Goal: Task Accomplishment & Management: Manage account settings

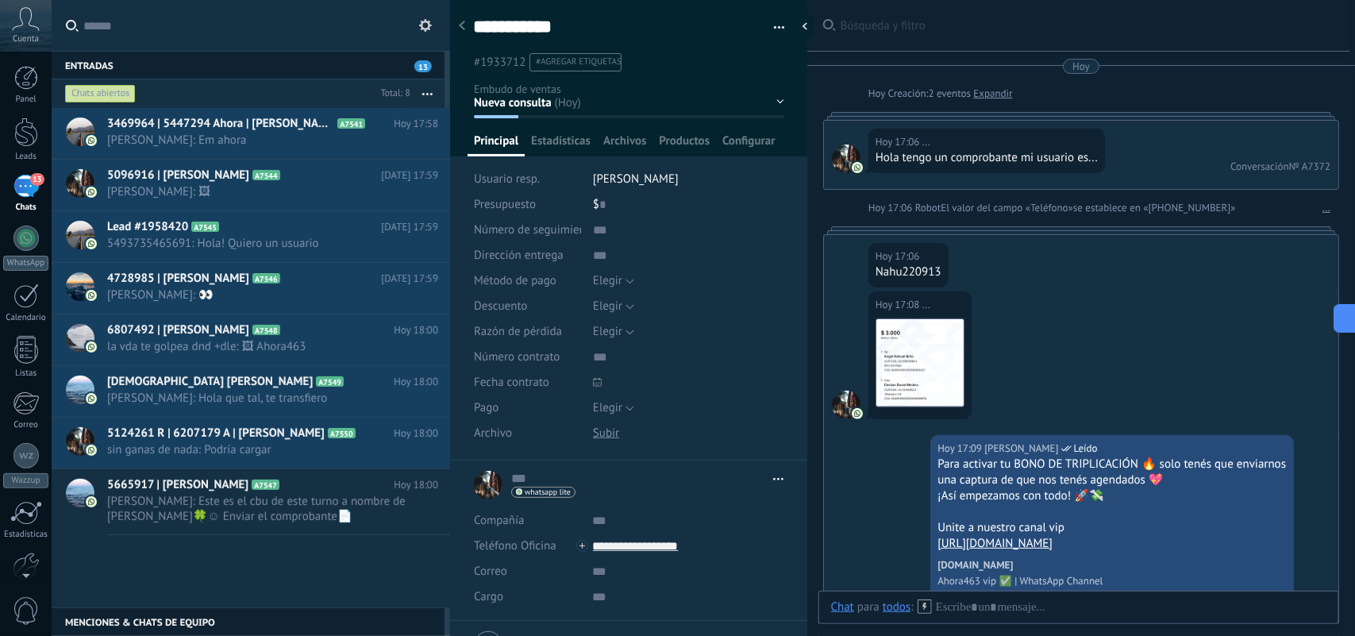
scroll to position [24, 0]
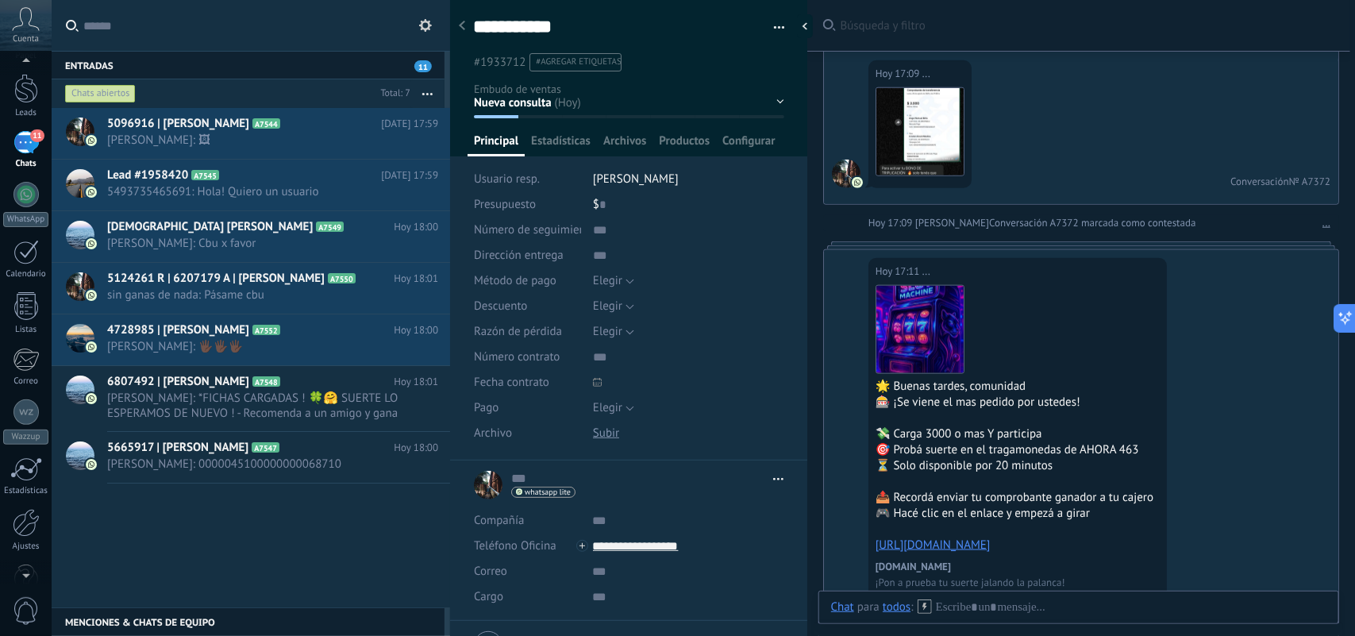
click at [33, 564] on div at bounding box center [26, 573] width 52 height 24
click at [26, 510] on div at bounding box center [26, 513] width 27 height 28
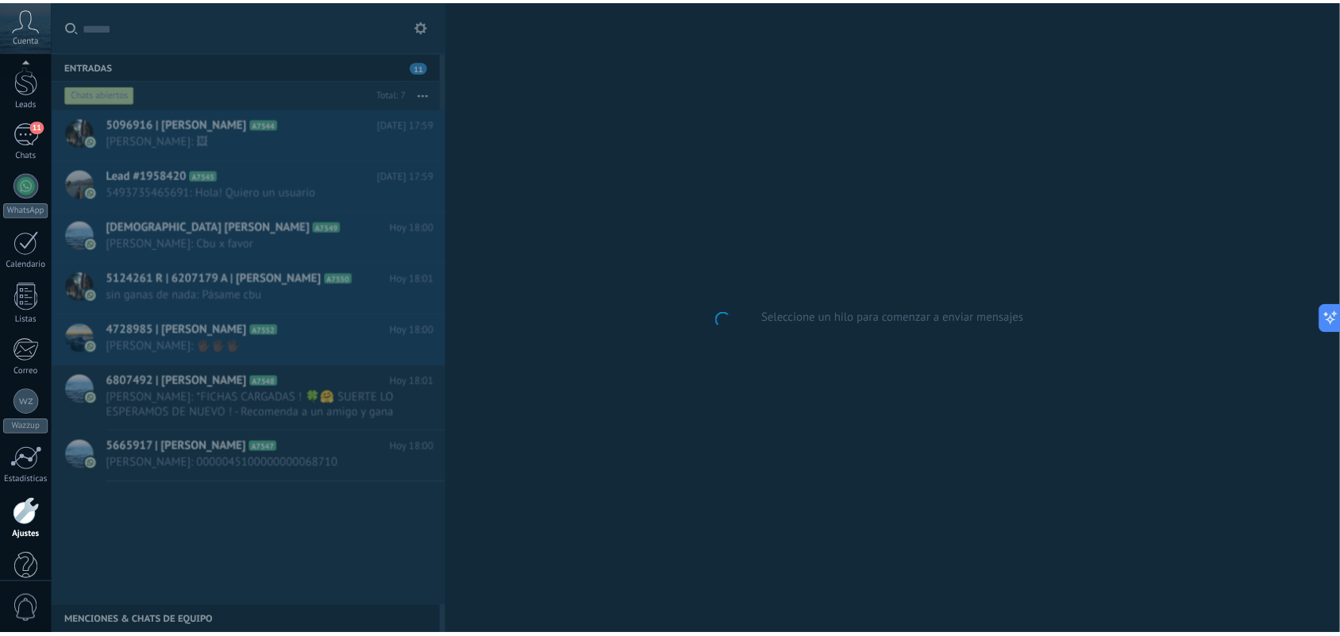
scroll to position [84, 0]
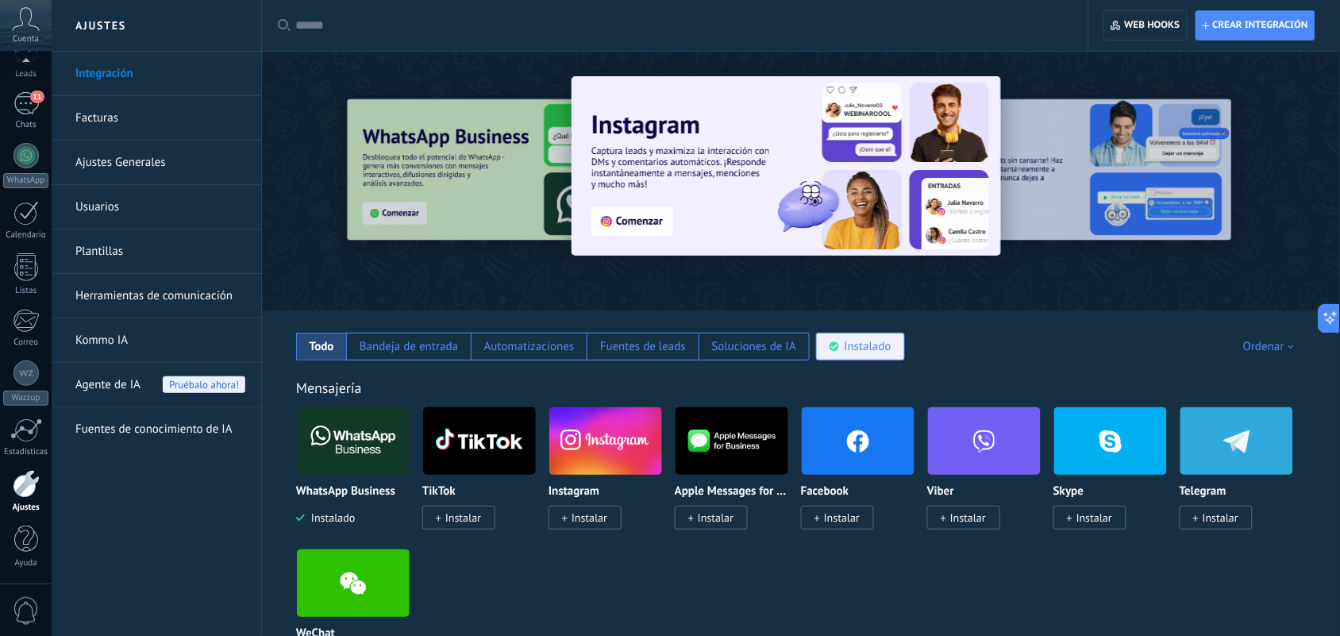
drag, startPoint x: 873, startPoint y: 355, endPoint x: 875, endPoint y: 345, distance: 9.7
click at [874, 351] on div "Instalado" at bounding box center [868, 346] width 47 height 15
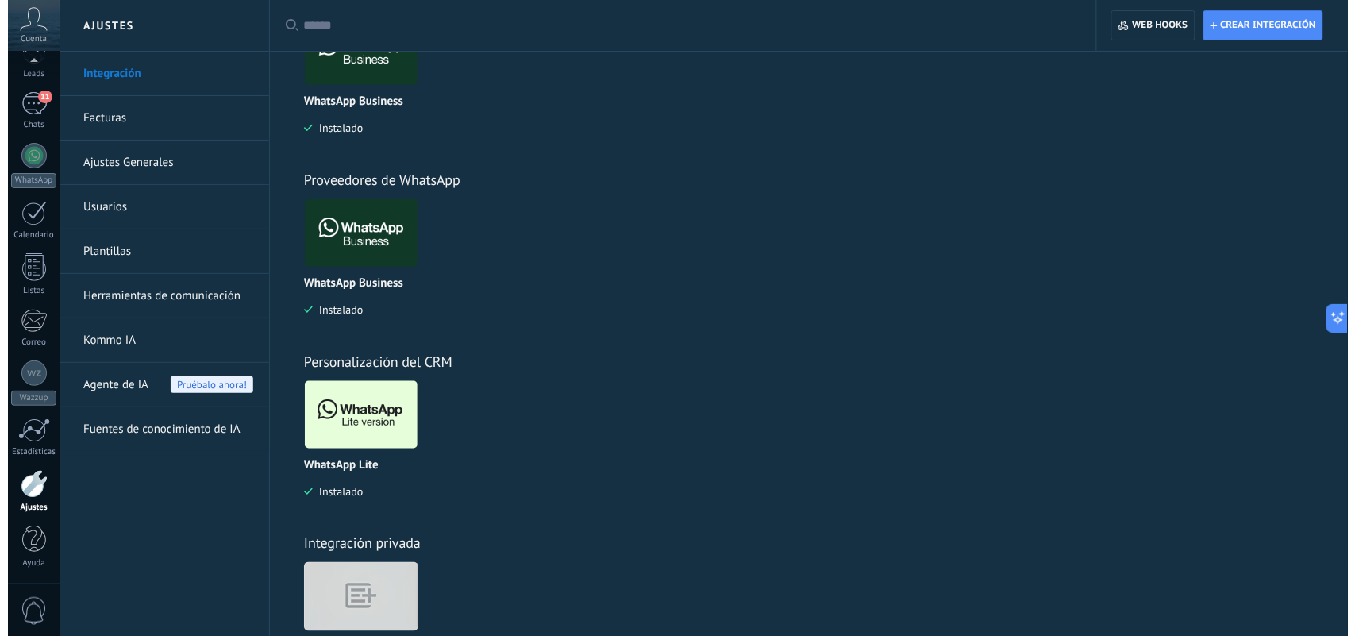
scroll to position [481, 0]
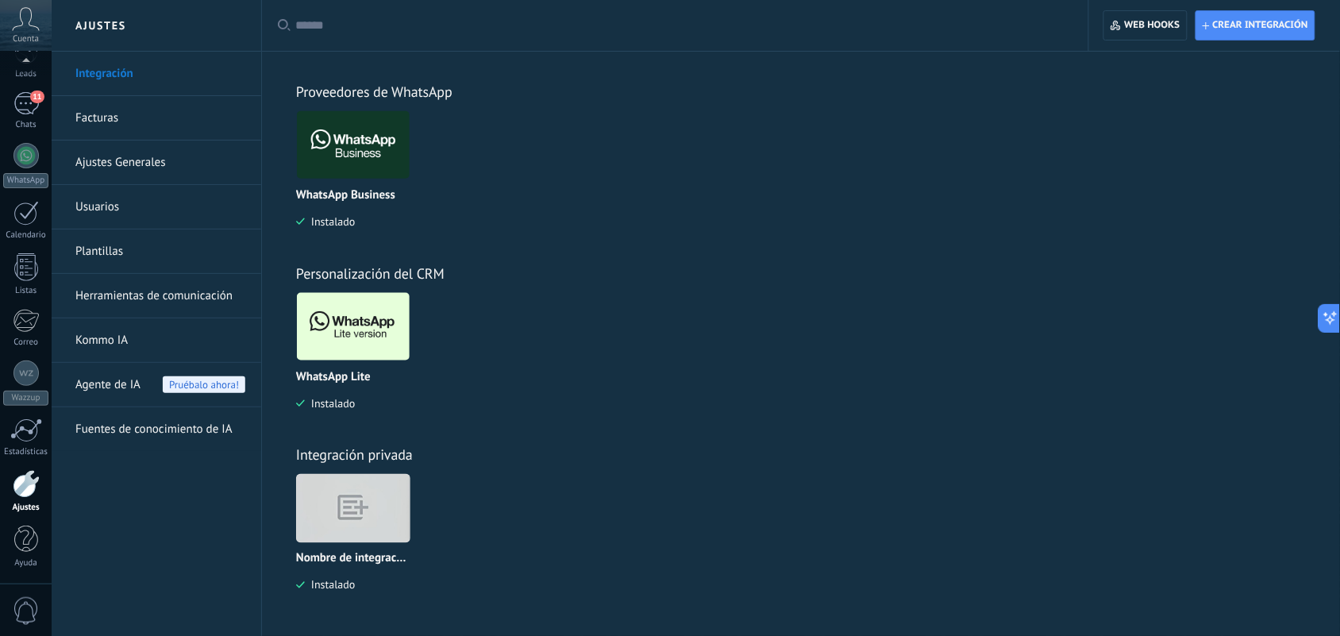
click at [356, 310] on img at bounding box center [353, 326] width 113 height 77
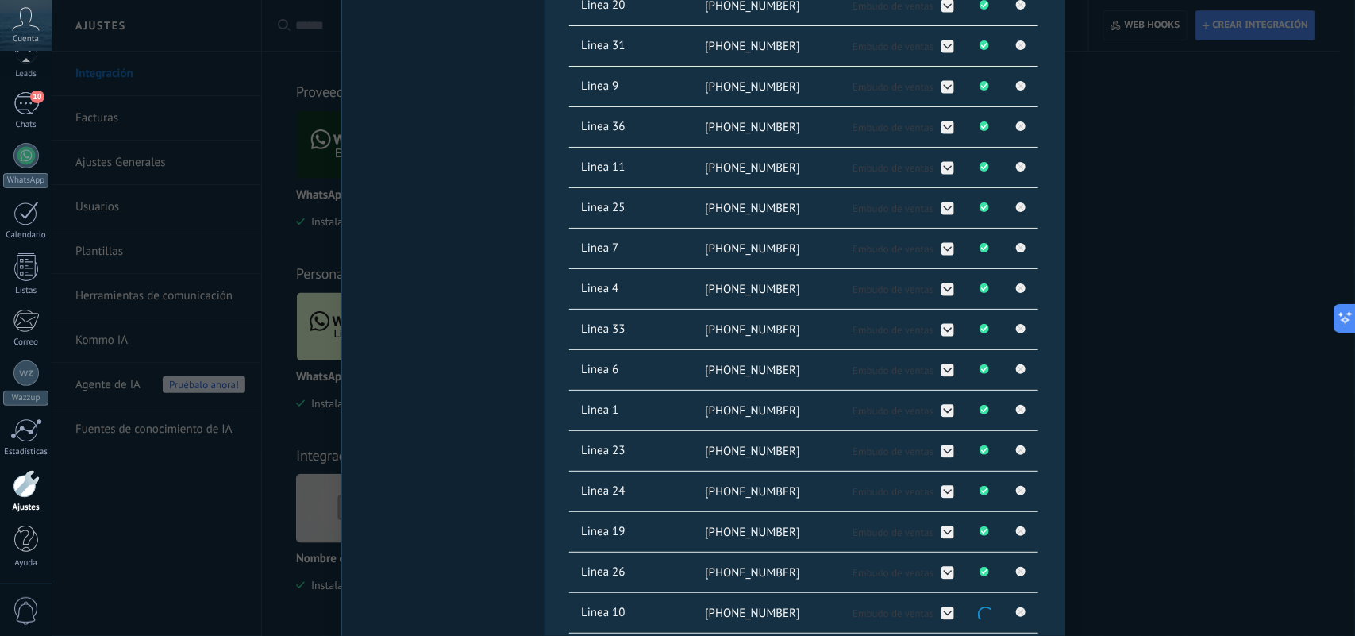
scroll to position [695, 0]
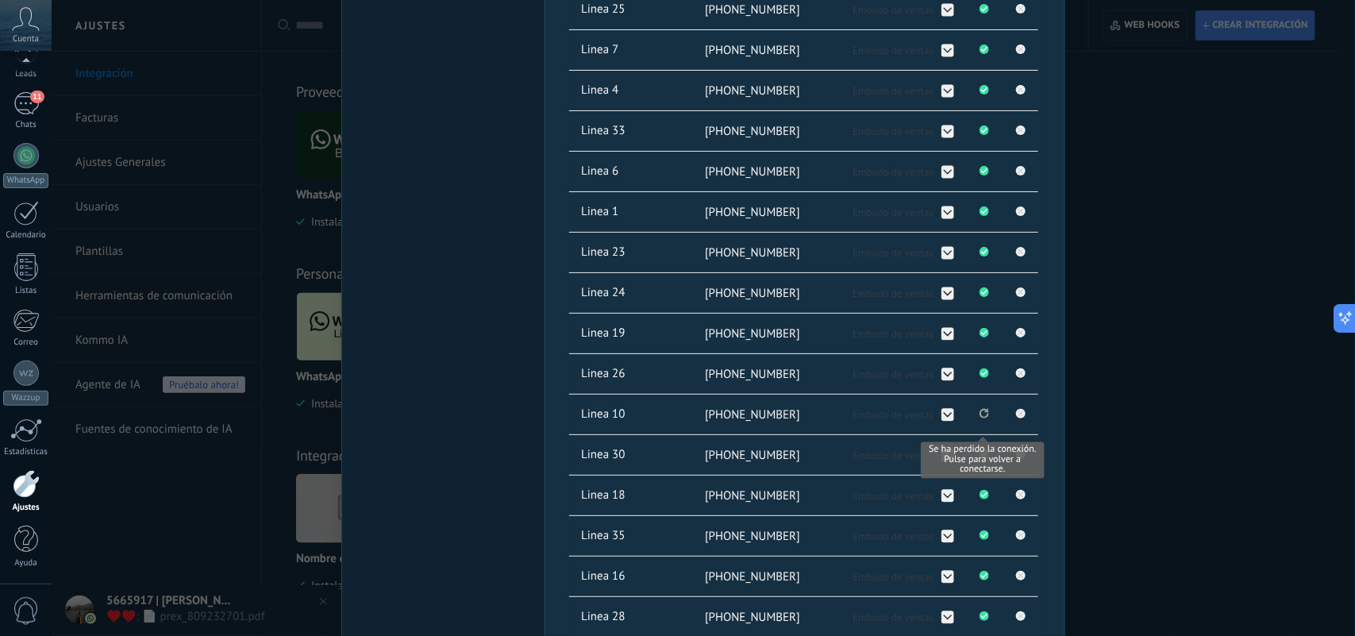
click at [985, 414] on icon "Se ha perdido la conexión. Pulse para volver a conectarse." at bounding box center [985, 413] width 10 height 10
click at [1021, 413] on icon at bounding box center [1020, 412] width 19 height 19
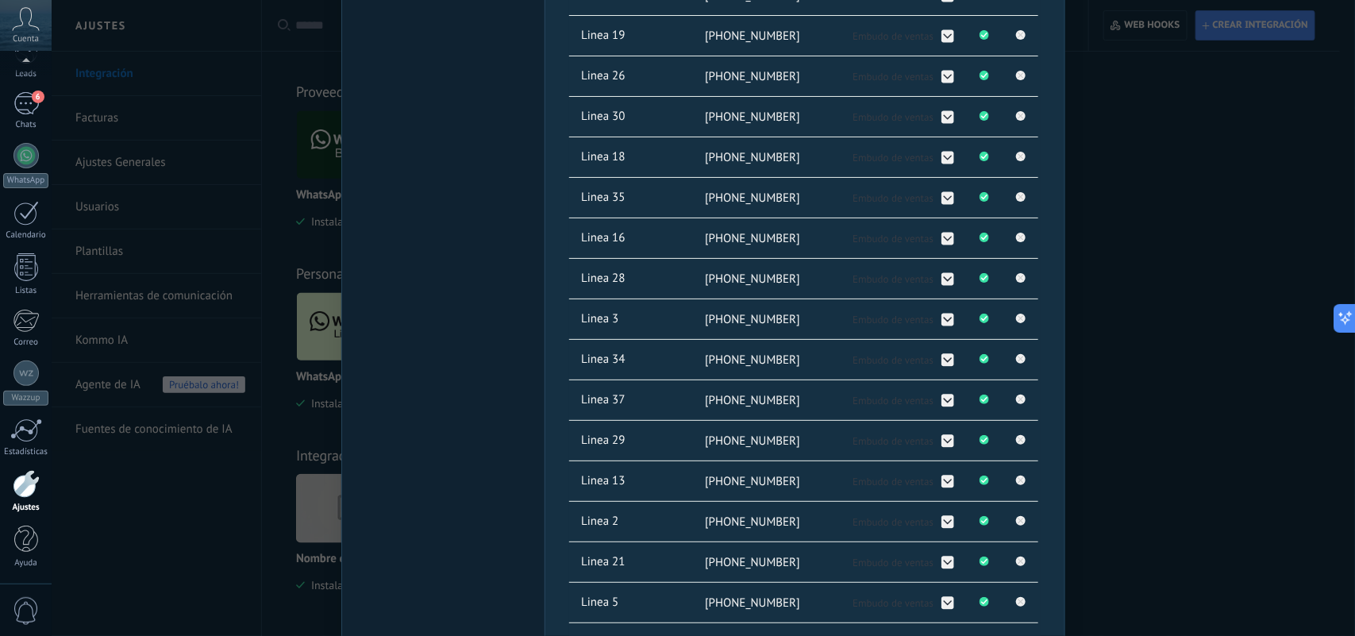
scroll to position [1219, 0]
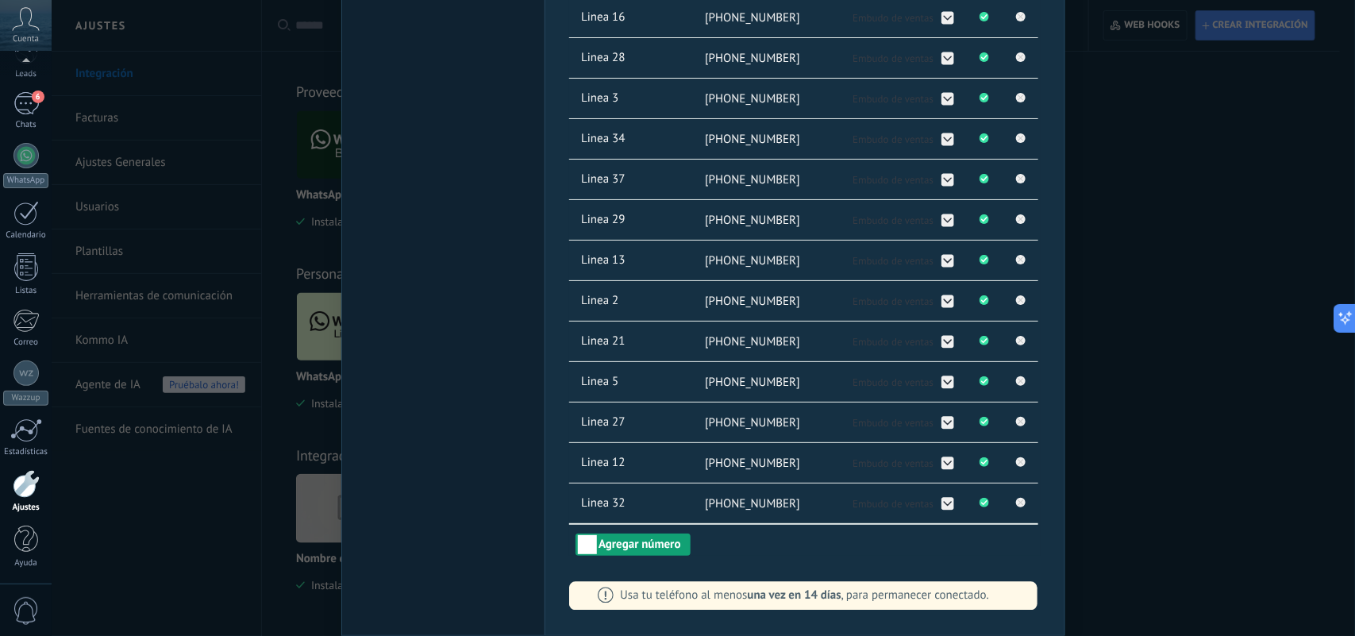
click at [657, 545] on button "Agregar número" at bounding box center [633, 545] width 114 height 22
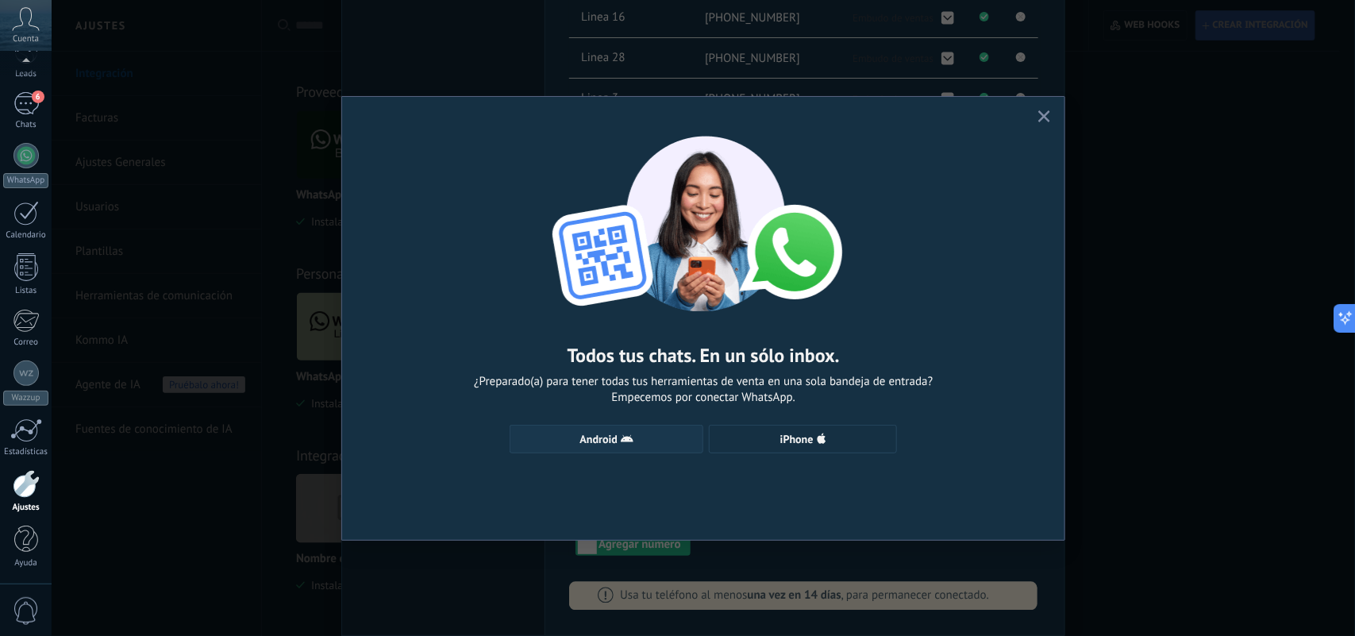
click at [661, 426] on button "Android" at bounding box center [607, 439] width 194 height 29
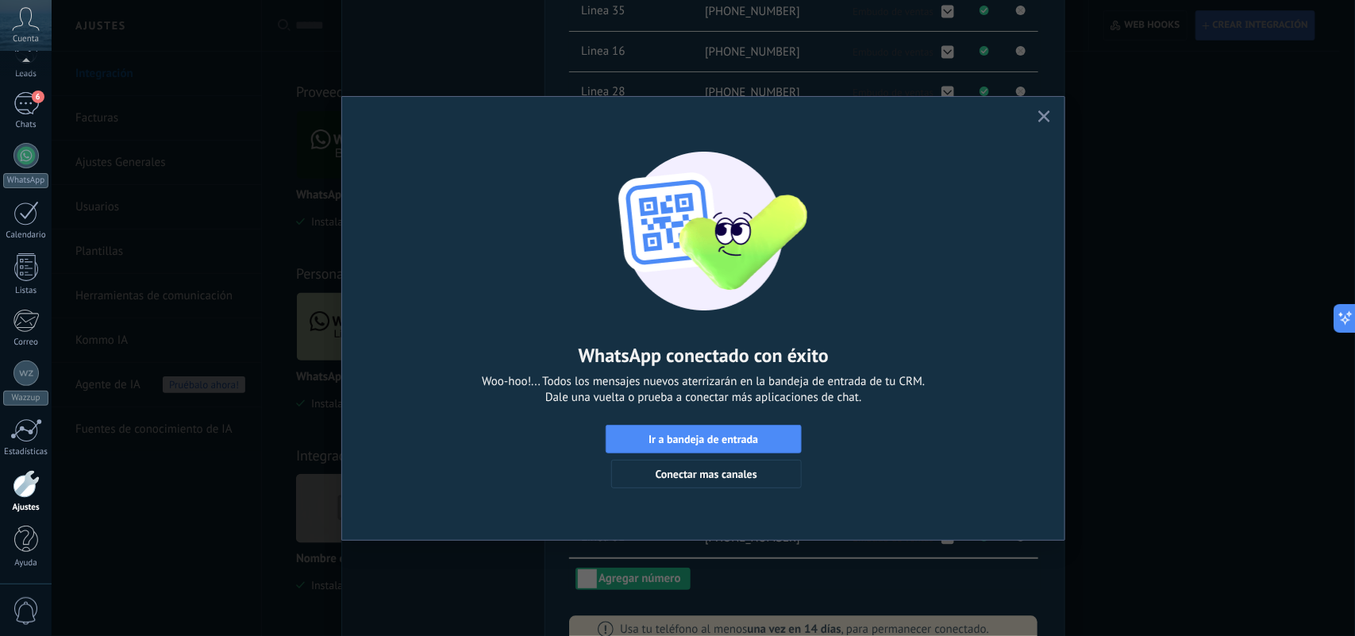
click at [1046, 117] on use "button" at bounding box center [1044, 116] width 12 height 12
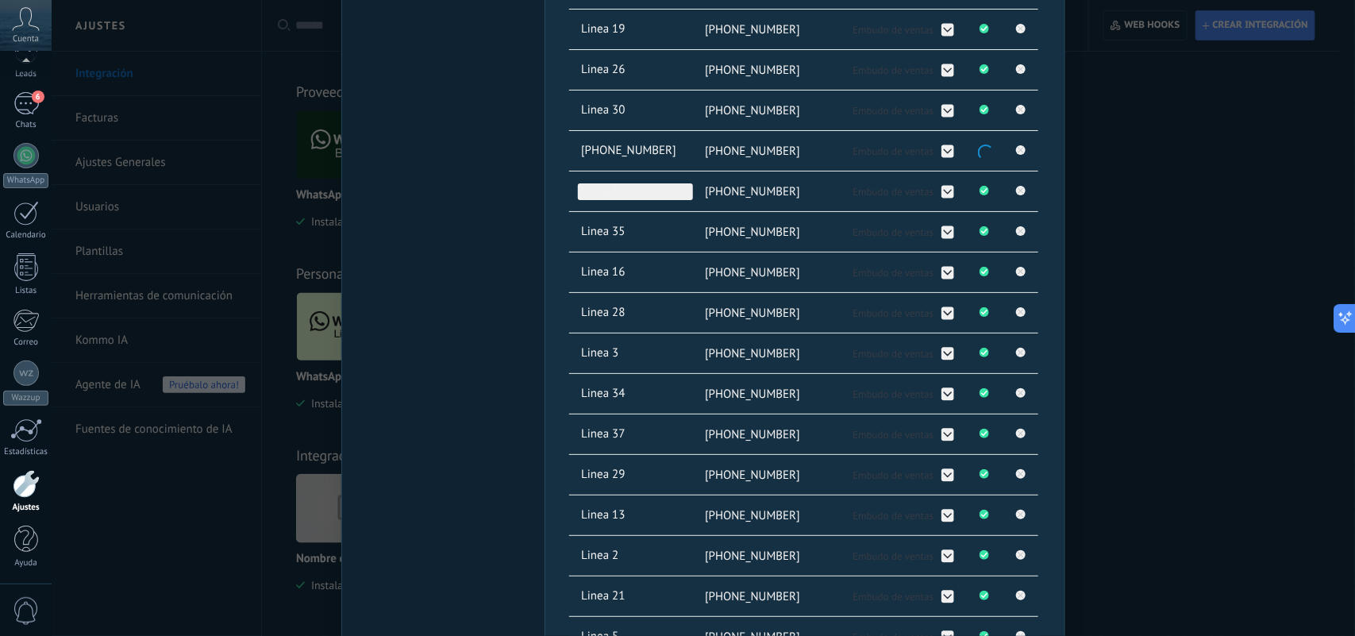
scroll to position [922, 0]
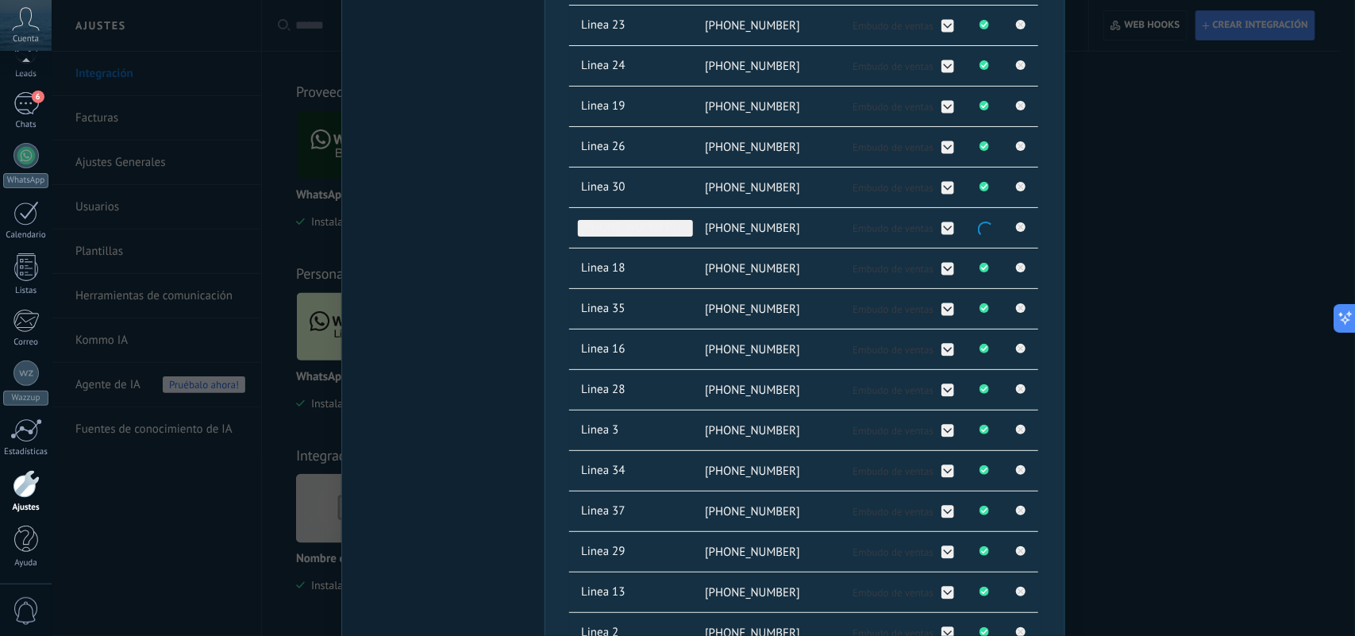
click at [643, 237] on span "[PHONE_NUMBER]" at bounding box center [635, 228] width 115 height 17
type input "*"
type input "********"
click at [853, 226] on span "Embudo de ventas" at bounding box center [893, 228] width 81 height 13
click at [1041, 230] on div "Configuraciones Autorizaciones Esta pestaña registra a los usuarios que han con…" at bounding box center [805, 64] width 521 height 1808
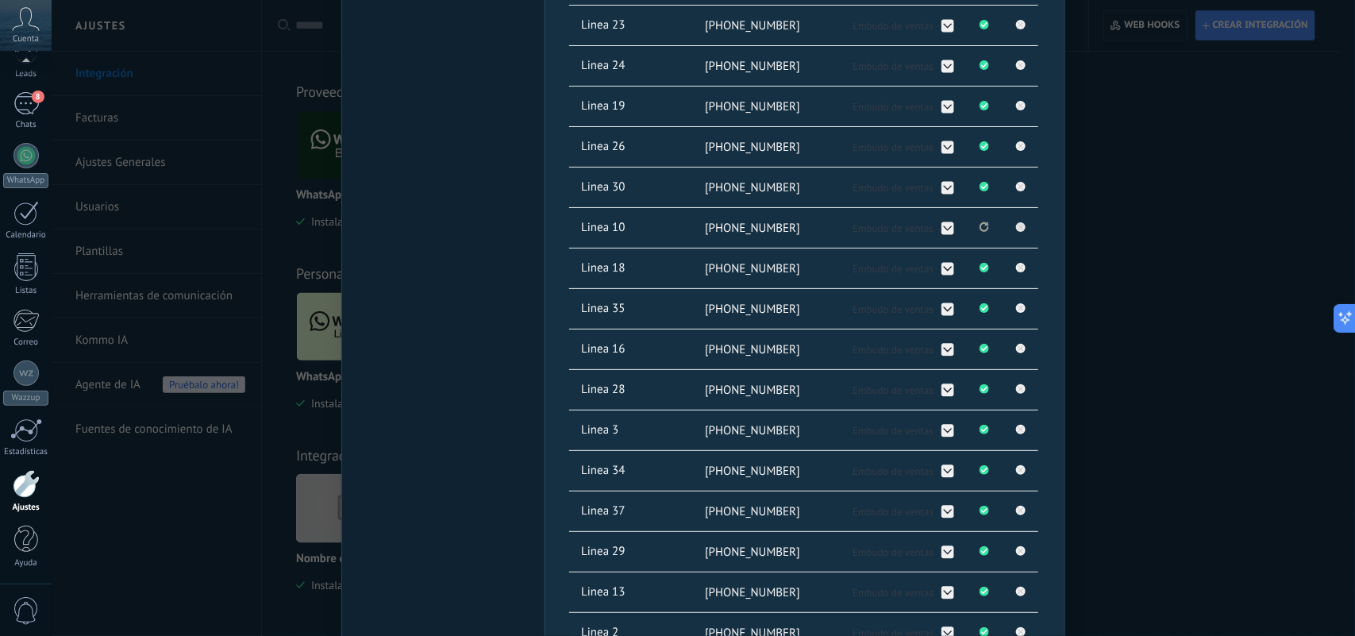
click at [1022, 230] on rect at bounding box center [1021, 227] width 10 height 10
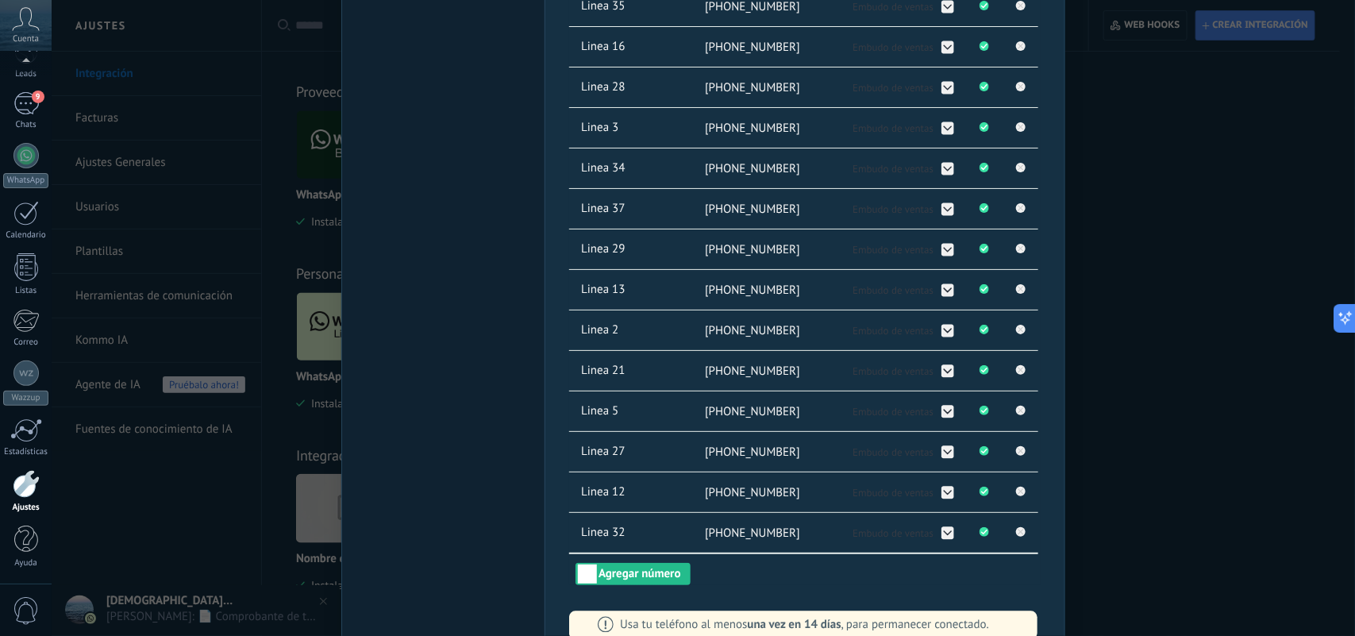
scroll to position [1219, 0]
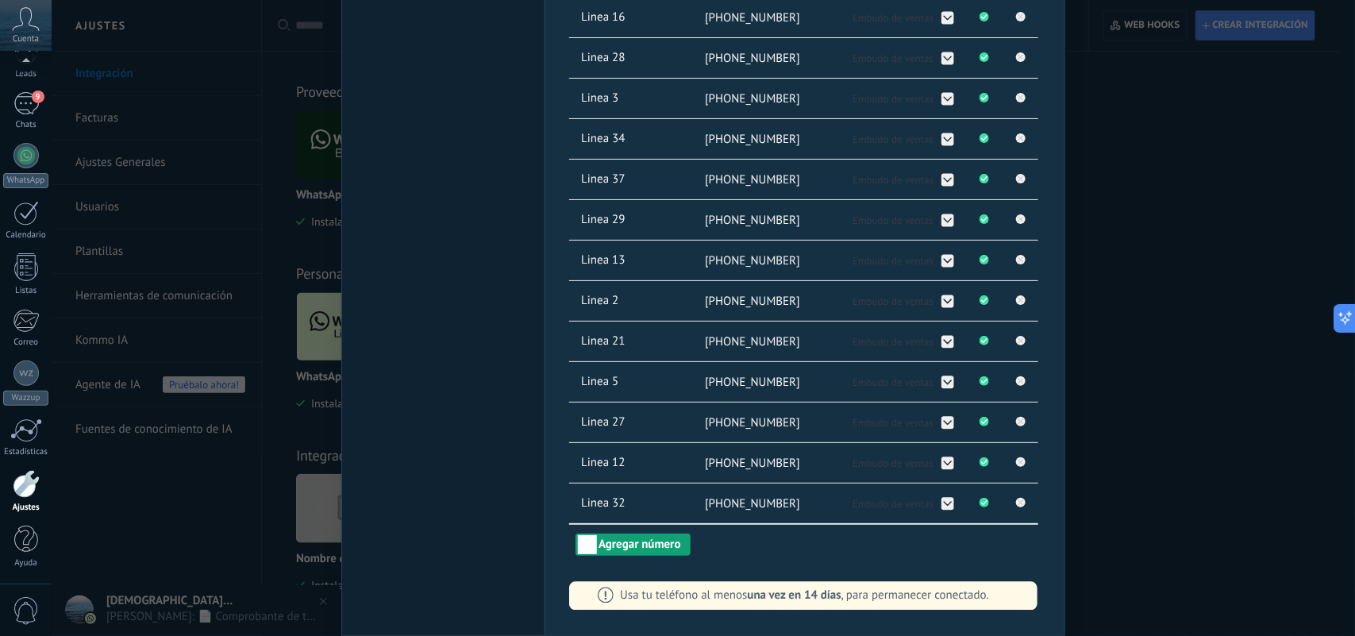
click at [626, 545] on button "Agregar número" at bounding box center [633, 545] width 114 height 22
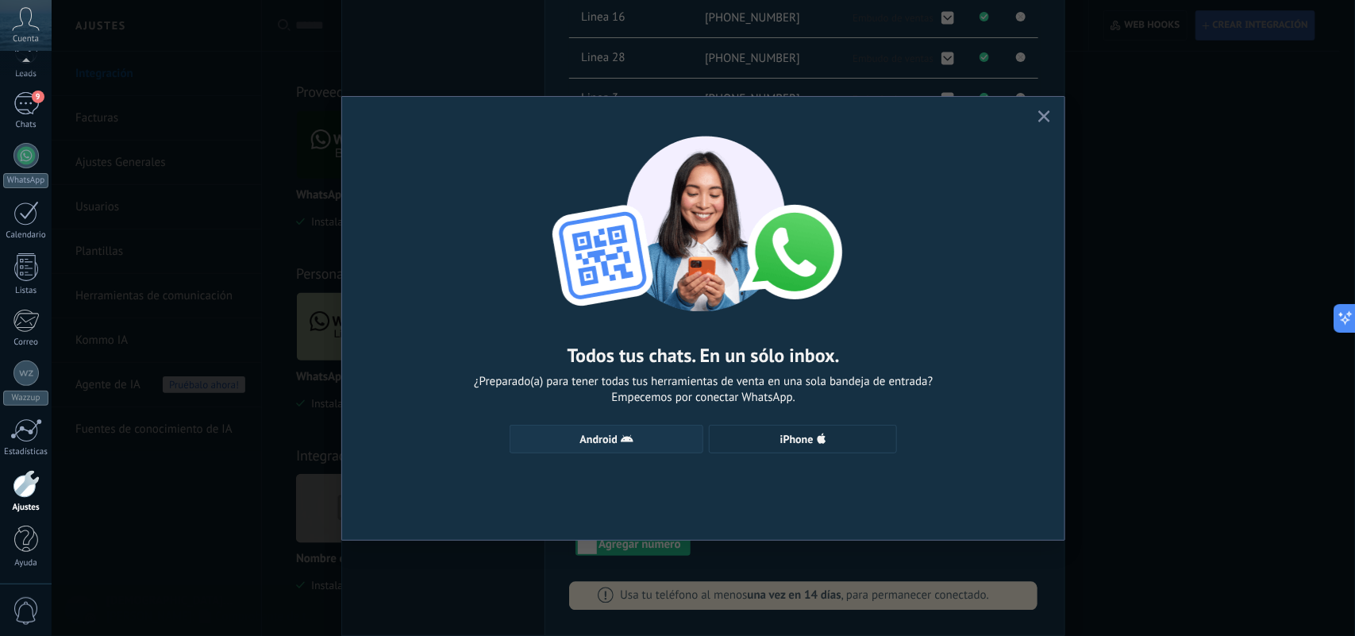
click at [627, 445] on icon "button" at bounding box center [627, 439] width 13 height 13
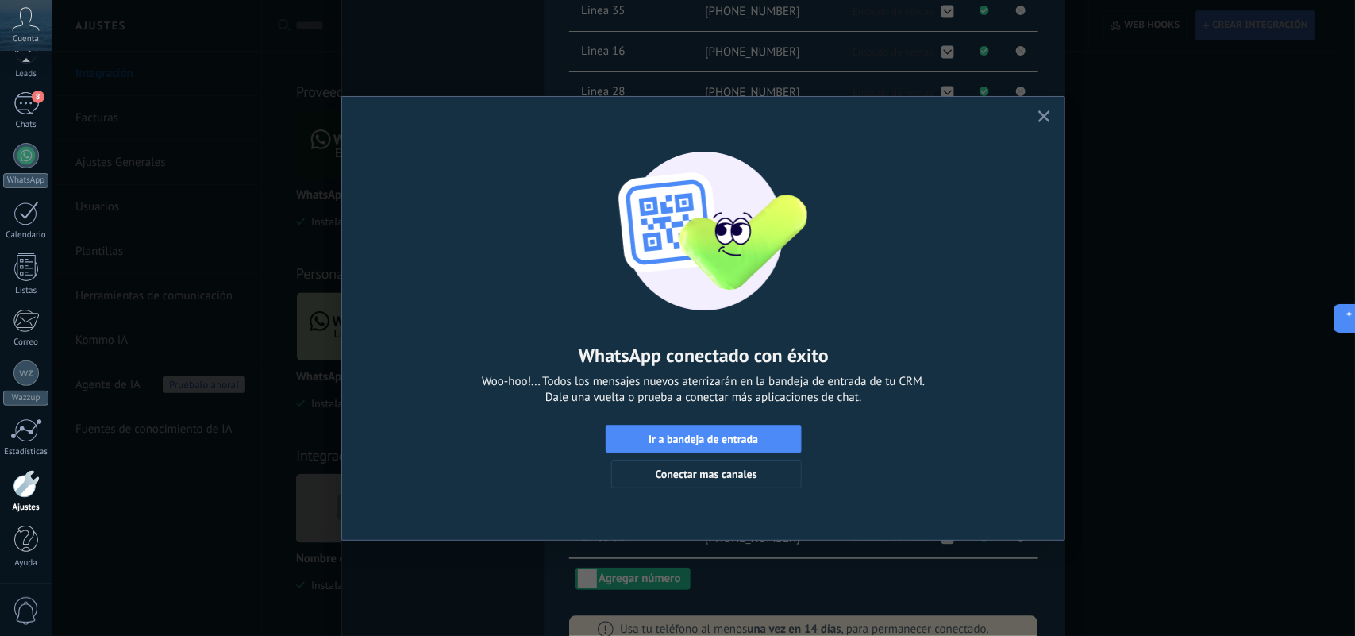
click at [1042, 121] on icon "button" at bounding box center [1044, 116] width 12 height 12
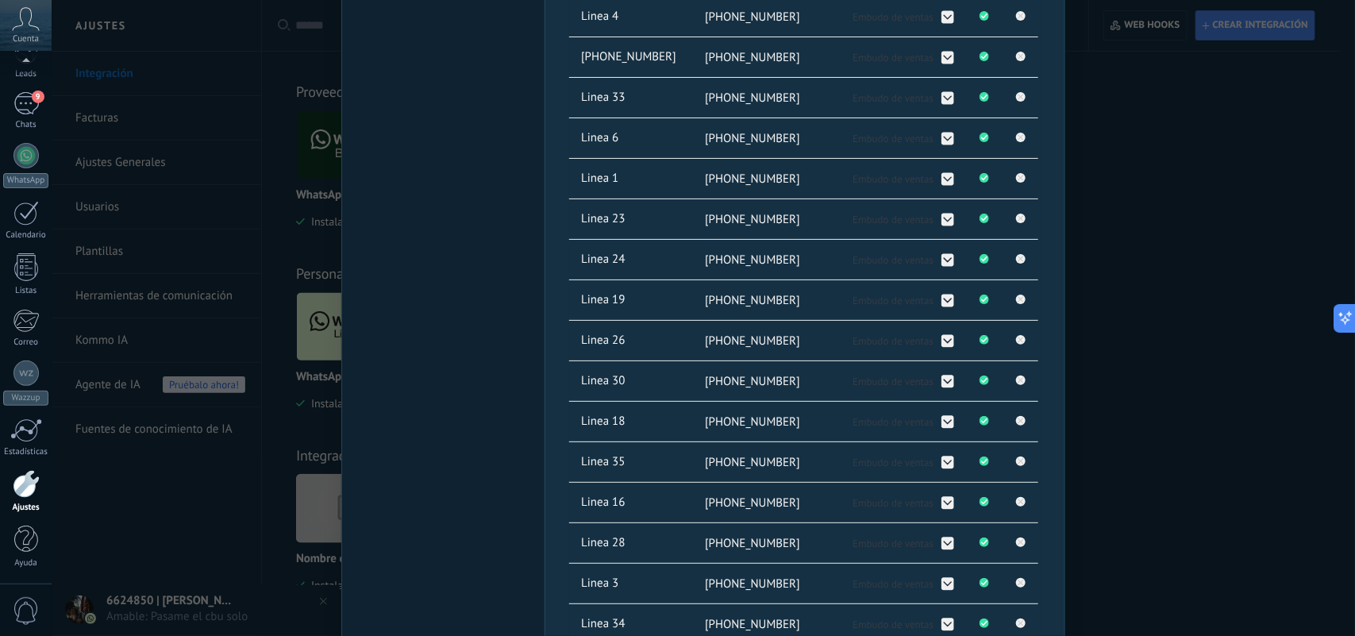
scroll to position [723, 0]
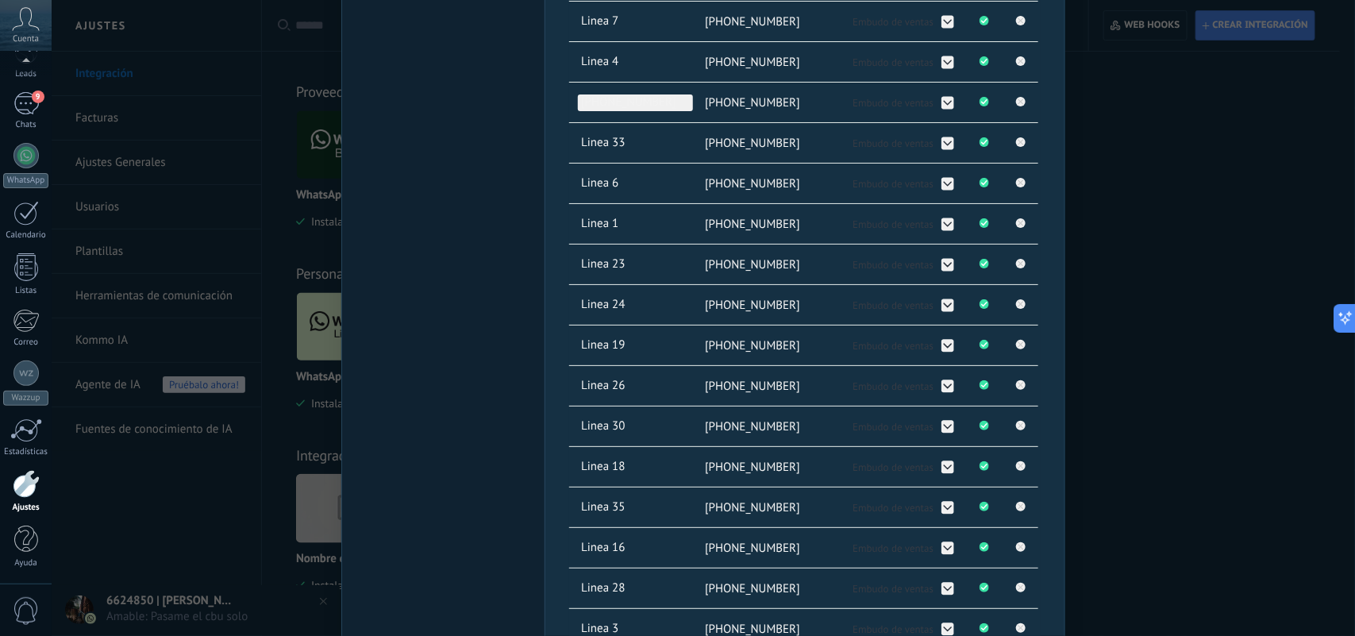
click at [656, 106] on span "[PHONE_NUMBER]" at bounding box center [635, 102] width 115 height 17
type input "*"
type input "********"
click at [541, 101] on div "WhatsApp Lite Chatee gratis con prospectos en WhatsApp instalado Desinstalar" at bounding box center [442, 263] width 203 height 1808
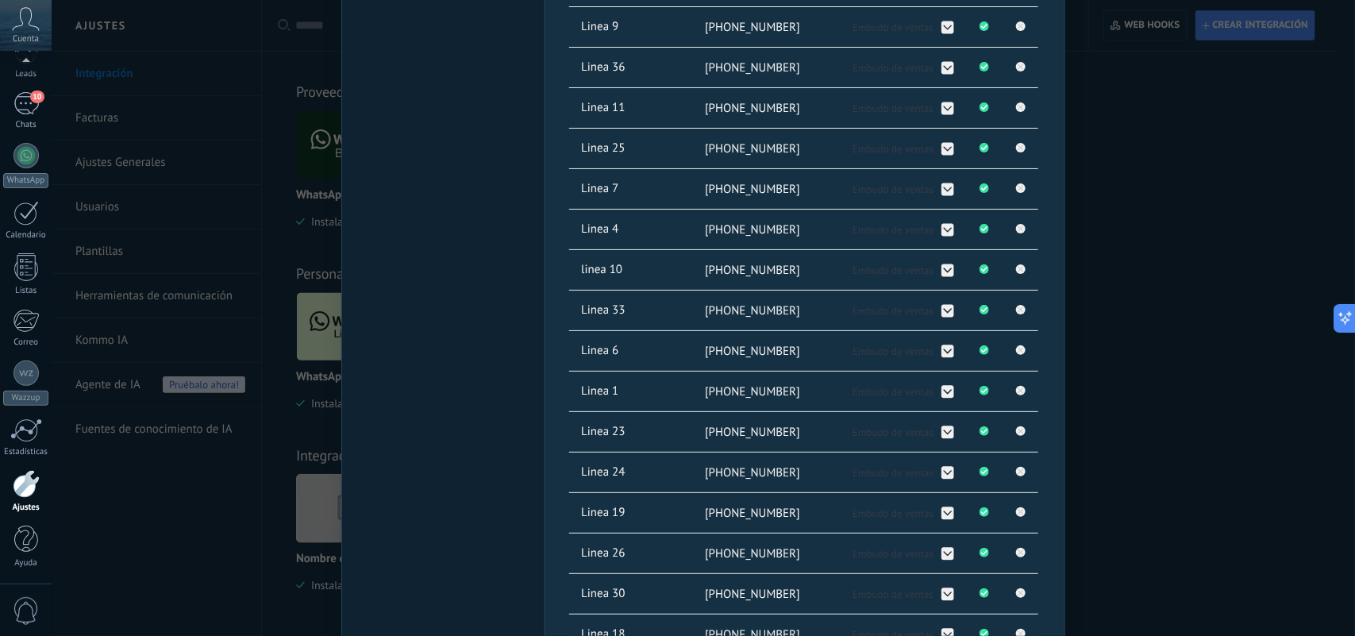
scroll to position [367, 0]
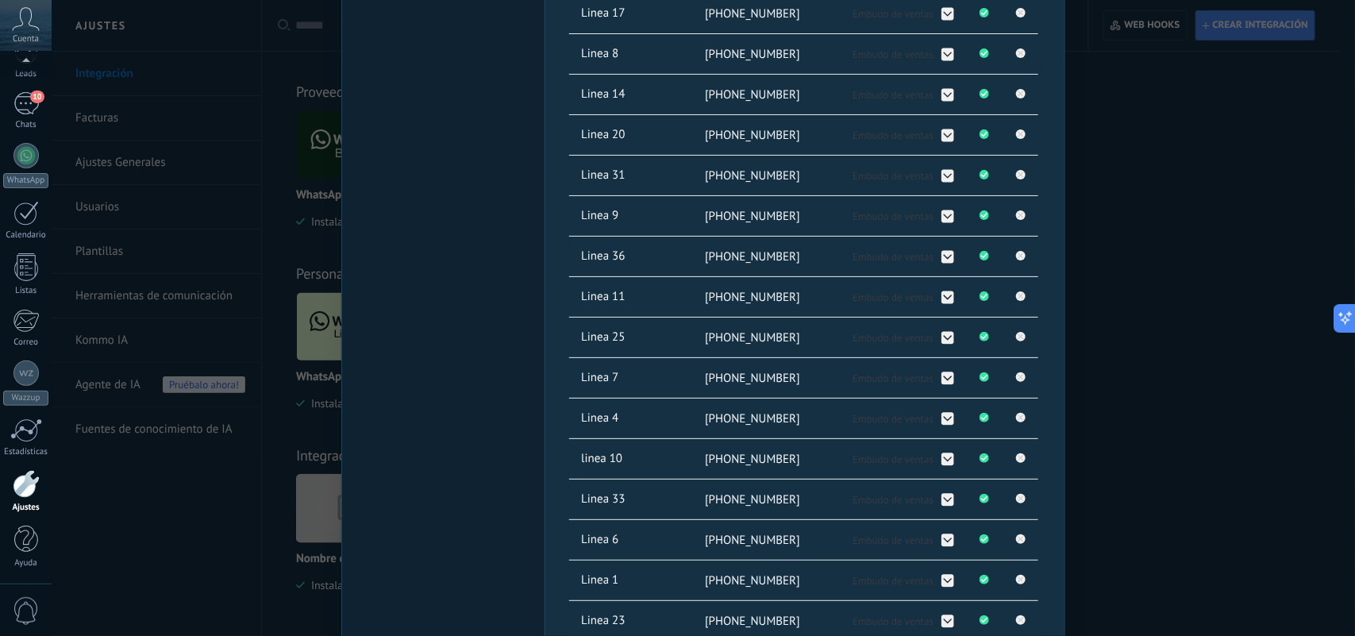
click at [1312, 337] on div "WhatsApp Lite Chatee gratis con prospectos en WhatsApp instalado Desinstalar Co…" at bounding box center [704, 318] width 1304 height 636
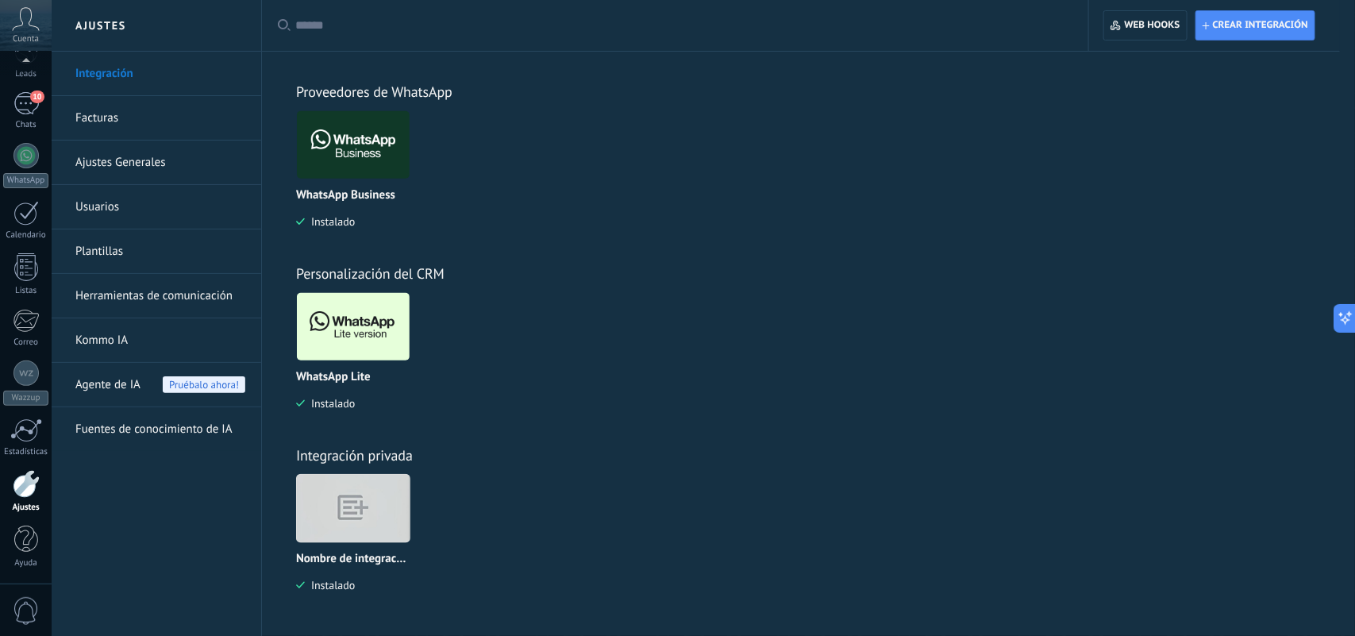
scroll to position [0, 0]
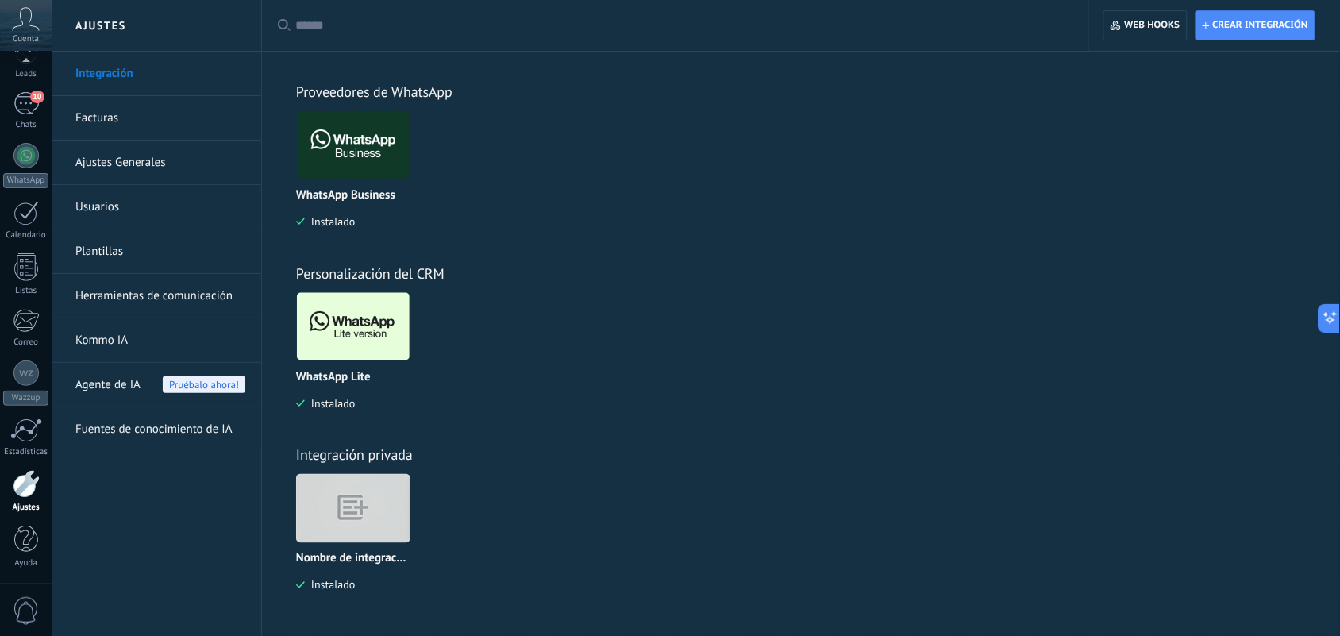
click at [334, 323] on img at bounding box center [353, 326] width 113 height 77
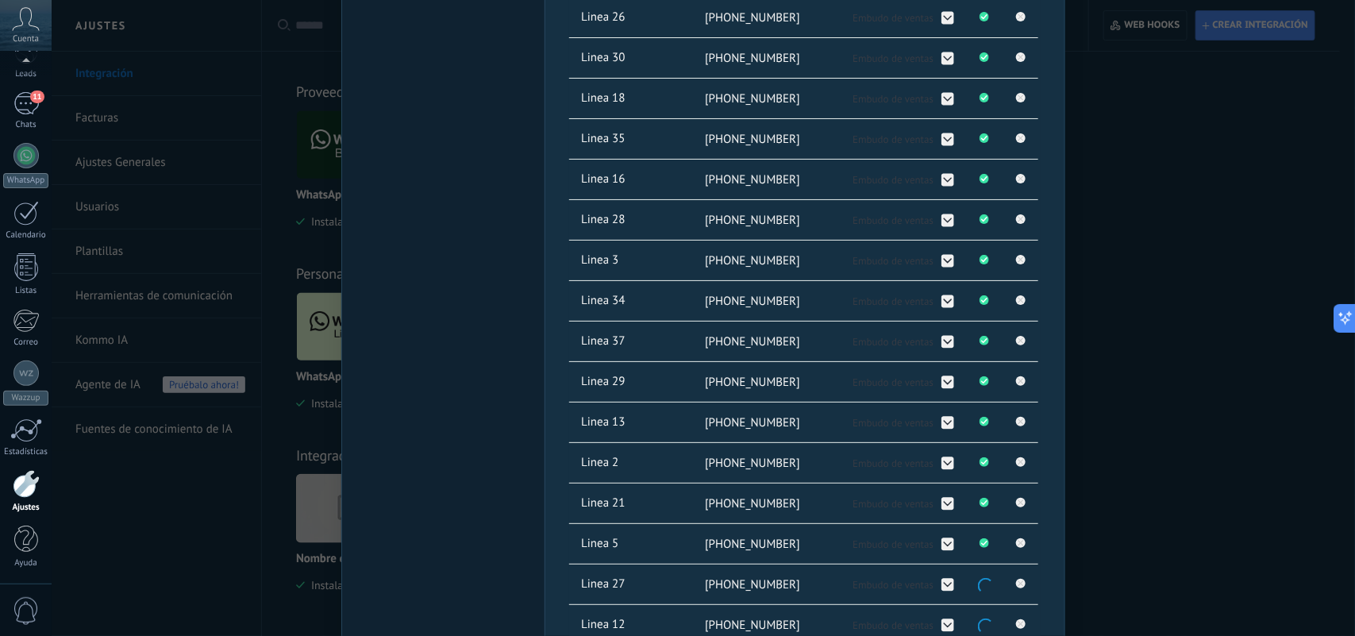
scroll to position [1191, 0]
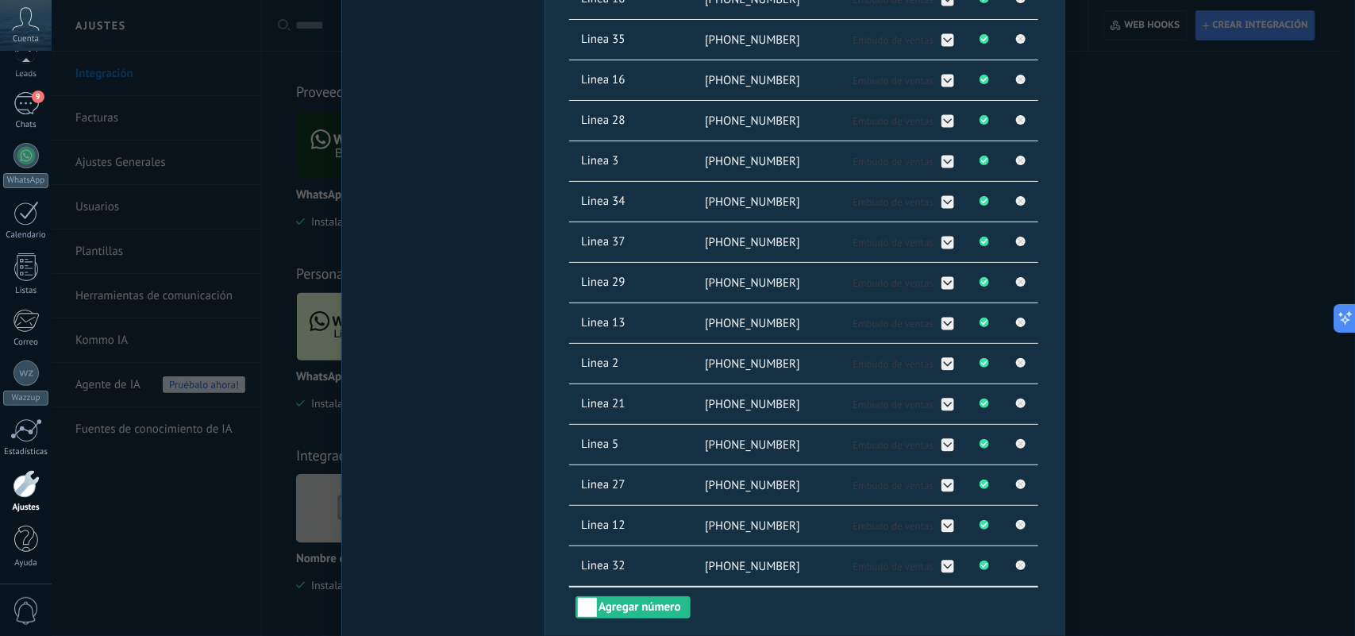
drag, startPoint x: 1116, startPoint y: 345, endPoint x: 1006, endPoint y: 458, distance: 157.8
click at [1116, 344] on div "WhatsApp Lite Chatee gratis con prospectos en WhatsApp instalado Desinstalar Co…" at bounding box center [704, 318] width 1304 height 636
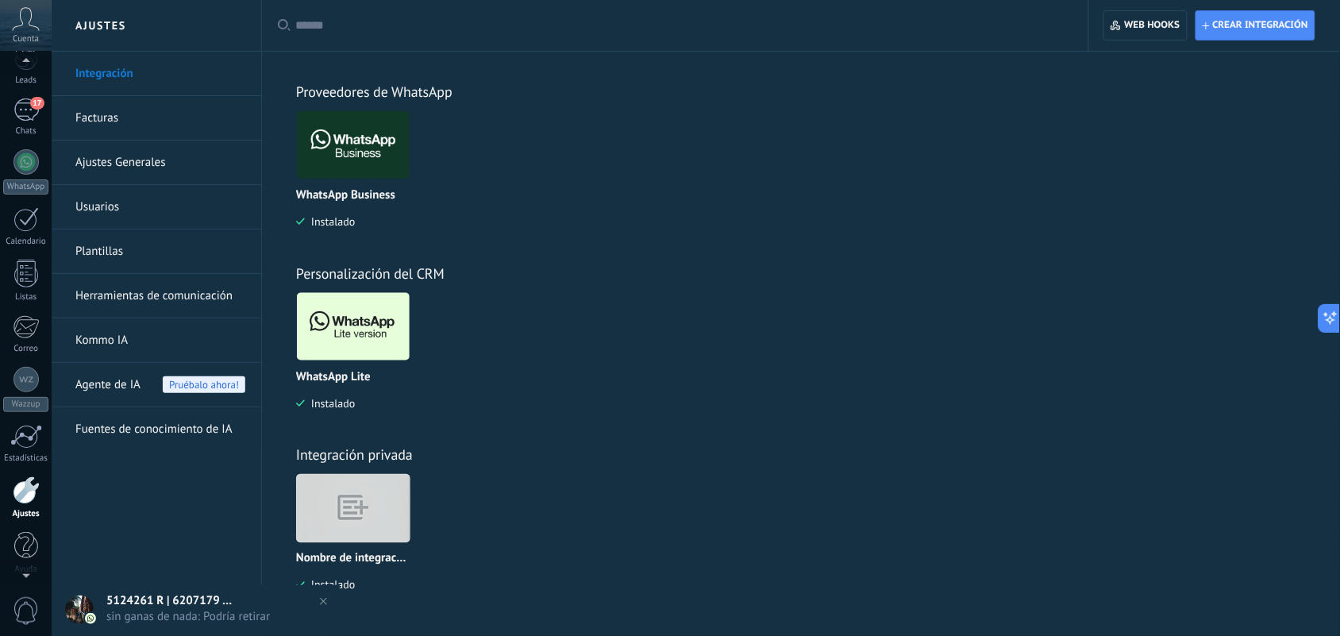
scroll to position [74, 0]
click at [29, 95] on div "Panel Leads 17 Chats WhatsApp Clientes" at bounding box center [26, 292] width 52 height 601
click at [33, 121] on div "17" at bounding box center [25, 112] width 25 height 23
